Goal: Check status: Check status

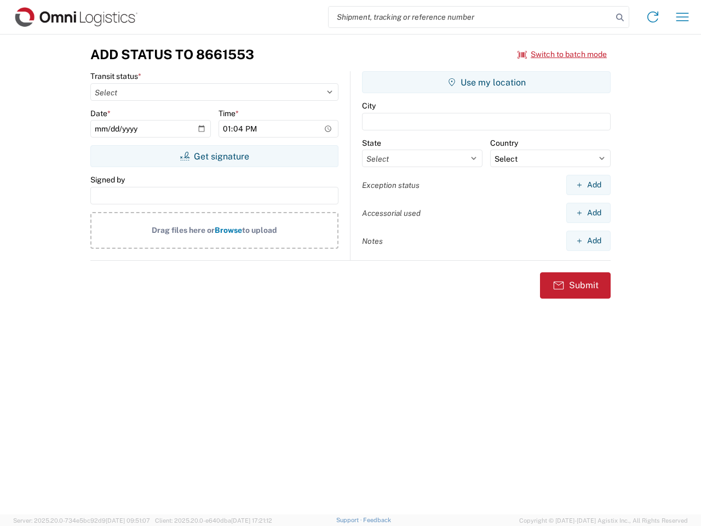
click at [471, 17] on input "search" at bounding box center [471, 17] width 284 height 21
click at [620, 18] on icon at bounding box center [620, 17] width 15 height 15
click at [653, 17] on icon at bounding box center [653, 17] width 18 height 18
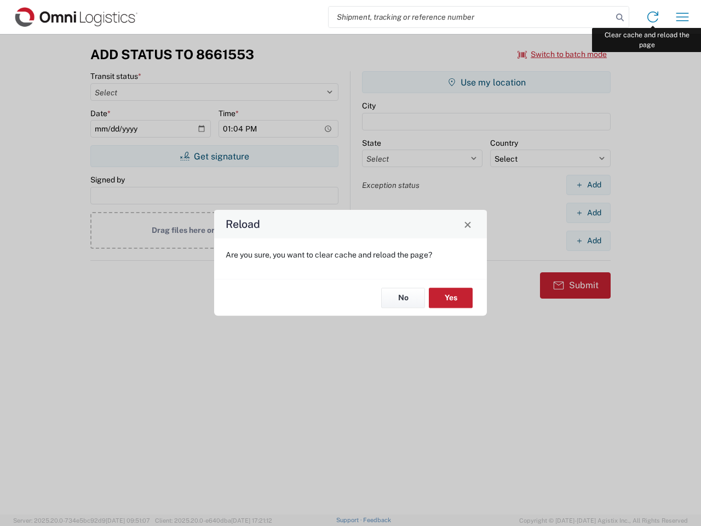
click at [683, 17] on div "Reload Are you sure, you want to clear cache and reload the page? No Yes" at bounding box center [350, 263] width 701 height 526
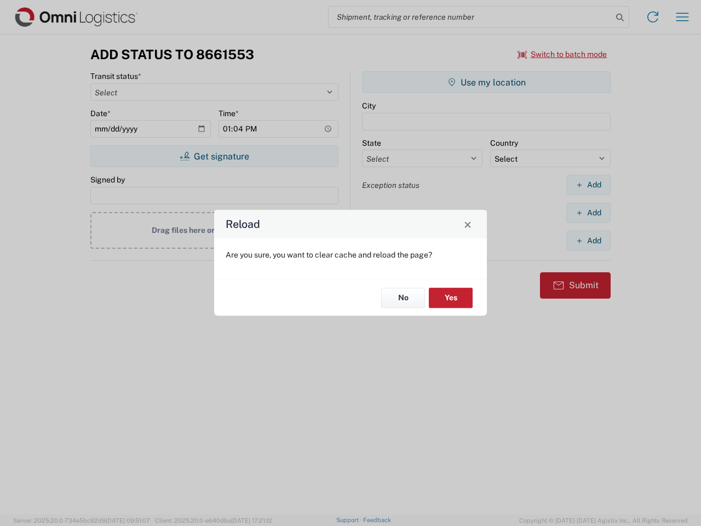
click at [563, 54] on div "Reload Are you sure, you want to clear cache and reload the page? No Yes" at bounding box center [350, 263] width 701 height 526
click at [214, 156] on div "Reload Are you sure, you want to clear cache and reload the page? No Yes" at bounding box center [350, 263] width 701 height 526
click at [487, 82] on div "Reload Are you sure, you want to clear cache and reload the page? No Yes" at bounding box center [350, 263] width 701 height 526
click at [589, 185] on div "Reload Are you sure, you want to clear cache and reload the page? No Yes" at bounding box center [350, 263] width 701 height 526
click at [589, 213] on div "Reload Are you sure, you want to clear cache and reload the page? No Yes" at bounding box center [350, 263] width 701 height 526
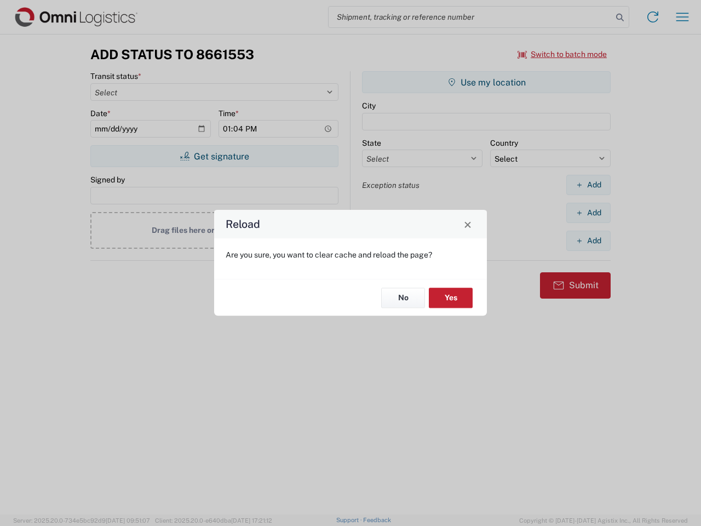
click at [589, 241] on div "Reload Are you sure, you want to clear cache and reload the page? No Yes" at bounding box center [350, 263] width 701 height 526
